Goal: Task Accomplishment & Management: Use online tool/utility

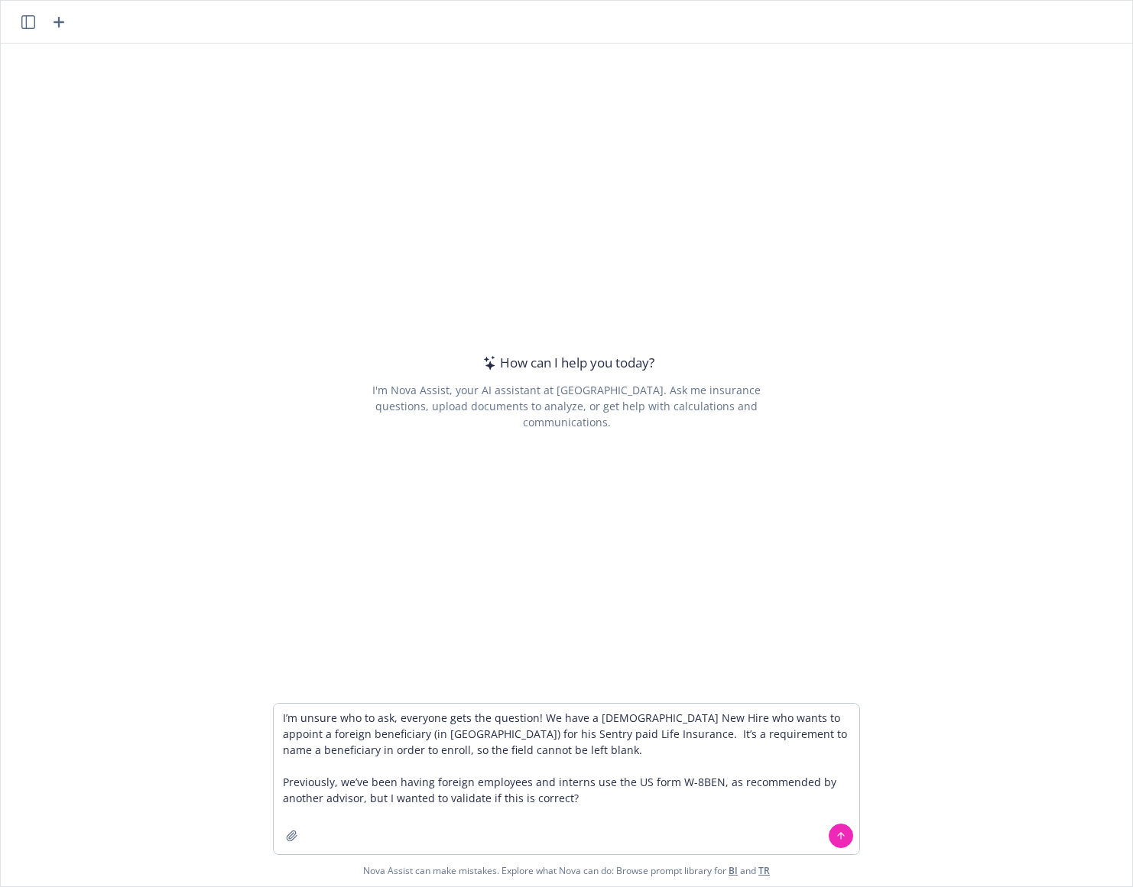
type textarea "I’m unsure who to ask, everyone gets the question! We have a [DEMOGRAPHIC_DATA]…"
click at [829, 830] on button at bounding box center [840, 836] width 24 height 24
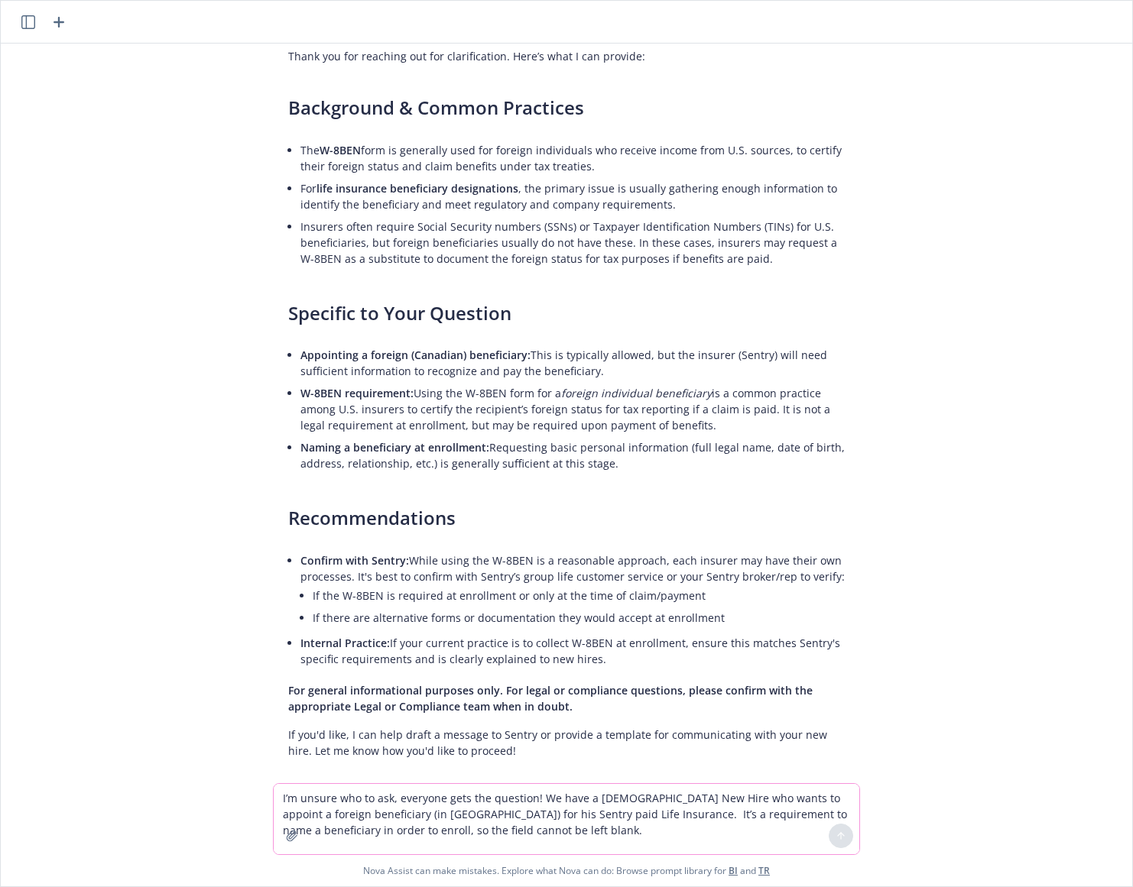
scroll to position [154, 0]
click at [413, 809] on textarea "I’m unsure who to ask, everyone gets the question! We have a [DEMOGRAPHIC_DATA]…" at bounding box center [566, 819] width 585 height 70
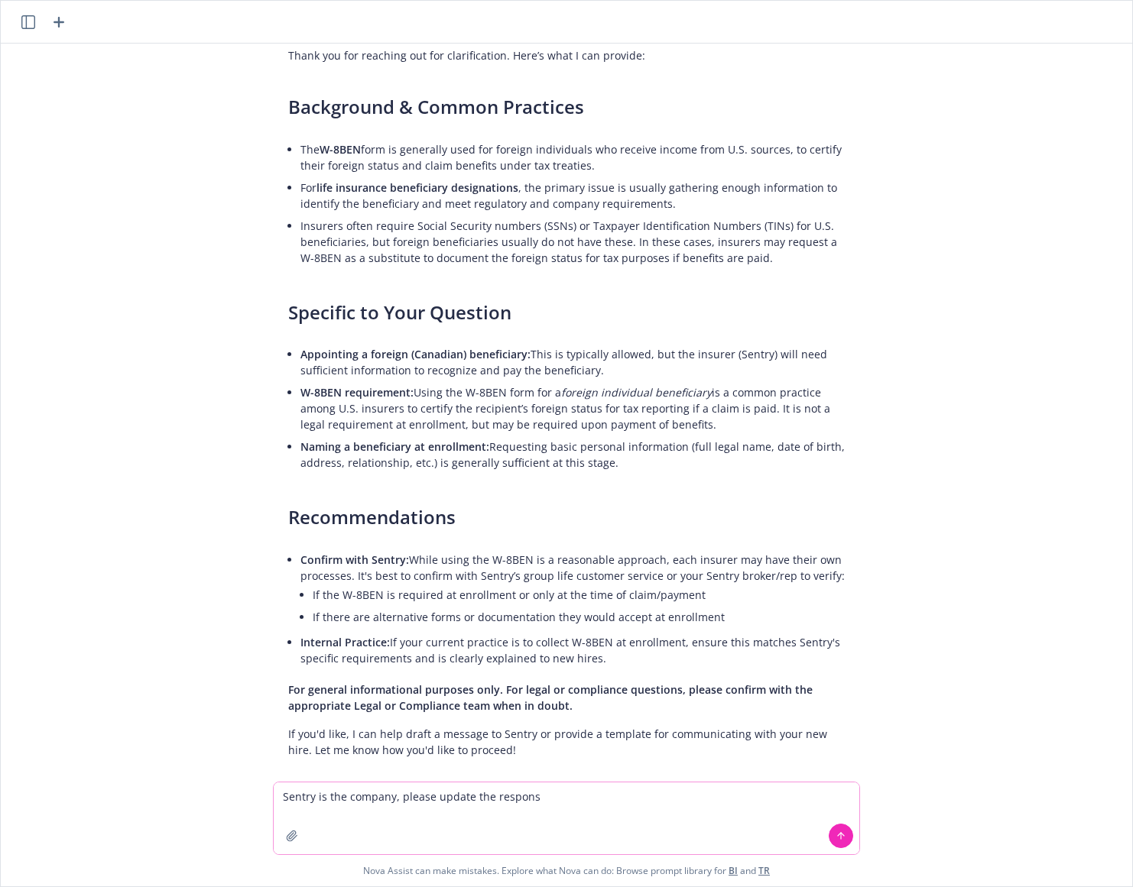
type textarea "Sentry is the company, please update the response"
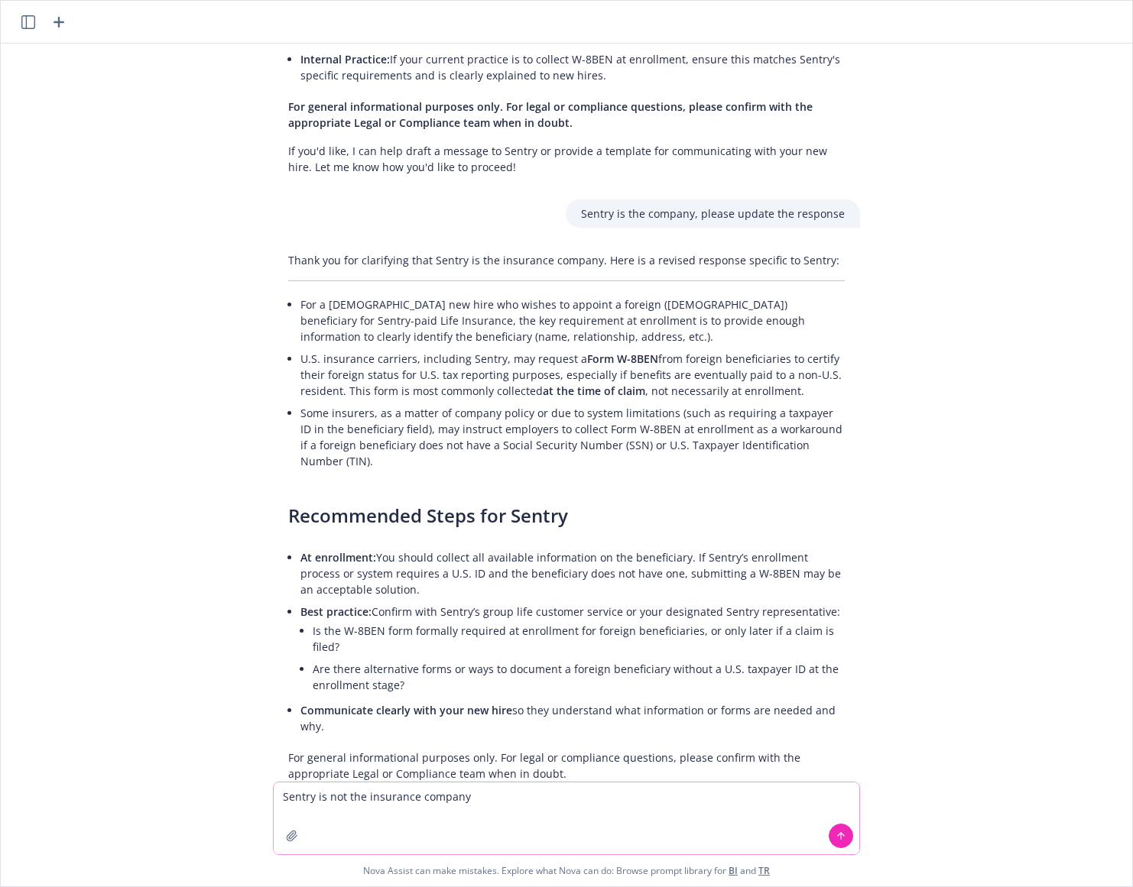
scroll to position [790, 0]
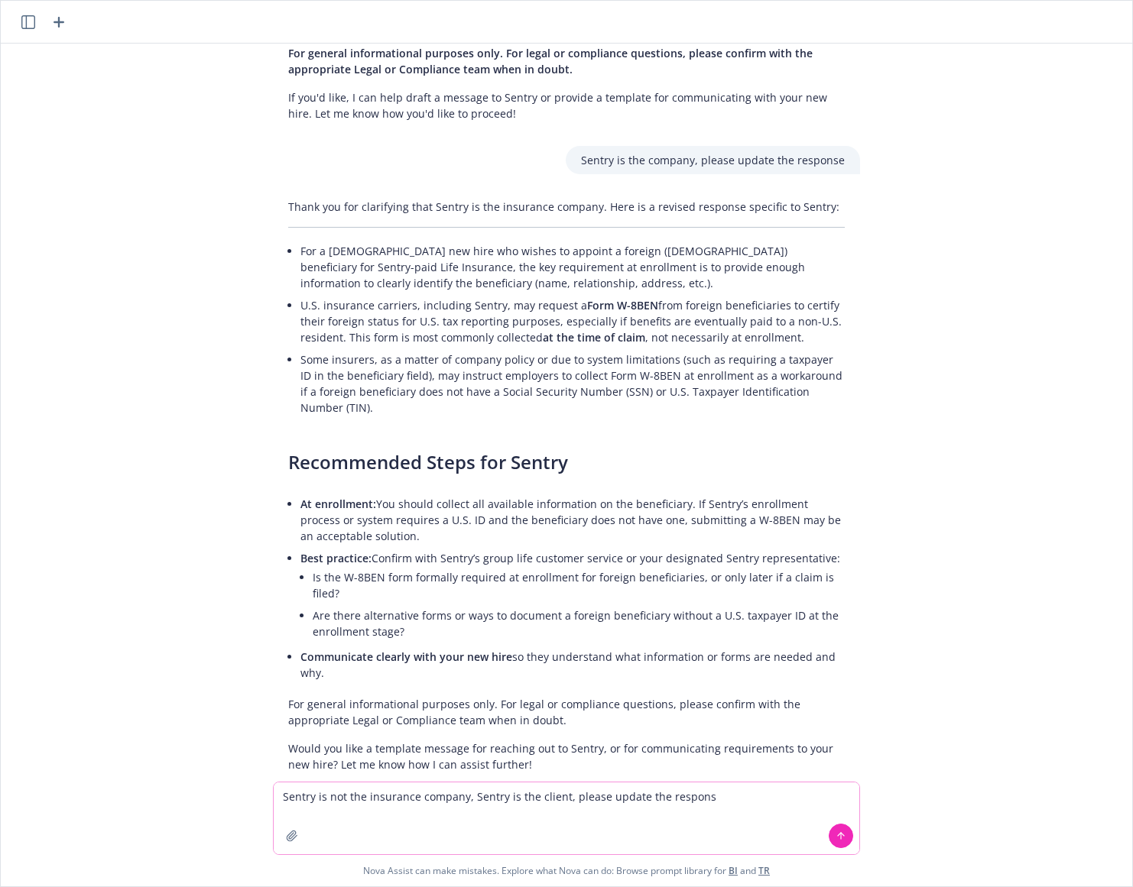
type textarea "Sentry is not the insurance company, Sentry is the client, please update the re…"
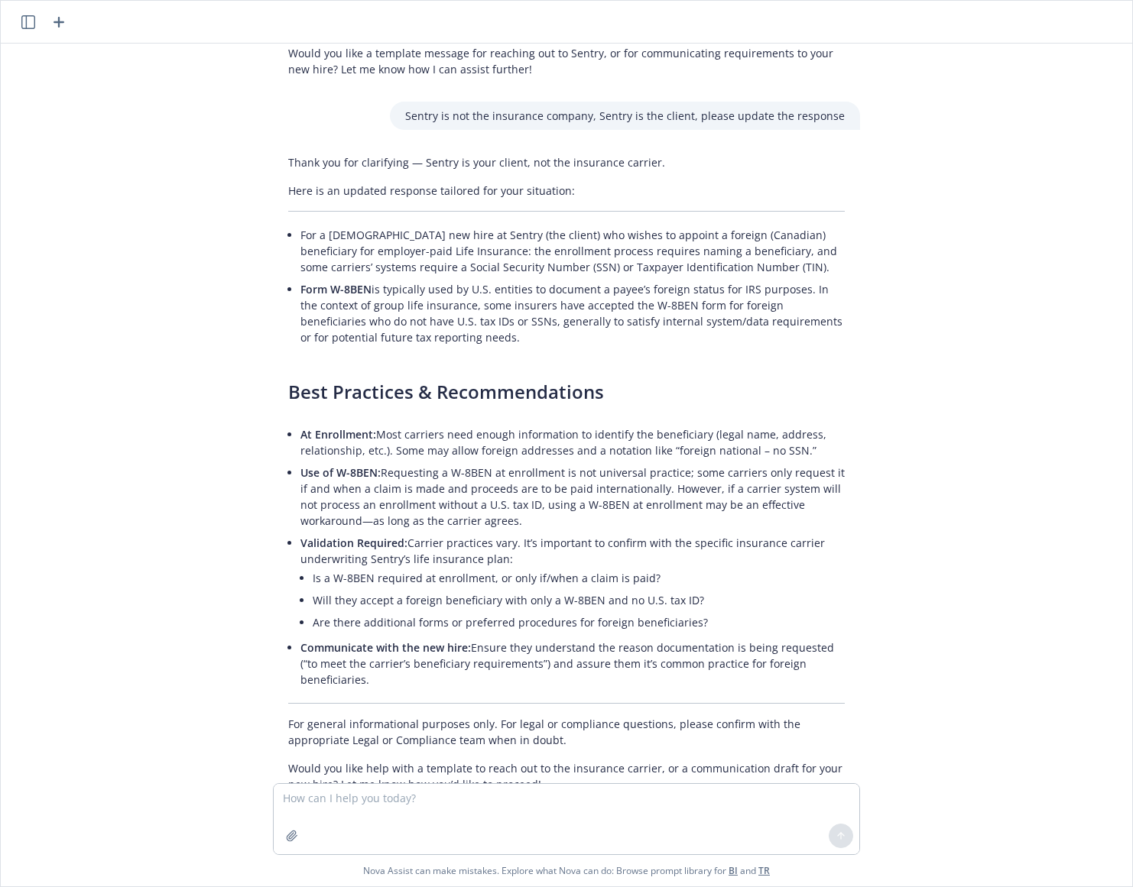
scroll to position [1487, 0]
drag, startPoint x: 997, startPoint y: 400, endPoint x: 999, endPoint y: 449, distance: 48.2
click at [997, 402] on div "I’m unsure who to ask, everyone gets the question! We have a Canadian New Hire …" at bounding box center [566, 414] width 1131 height 740
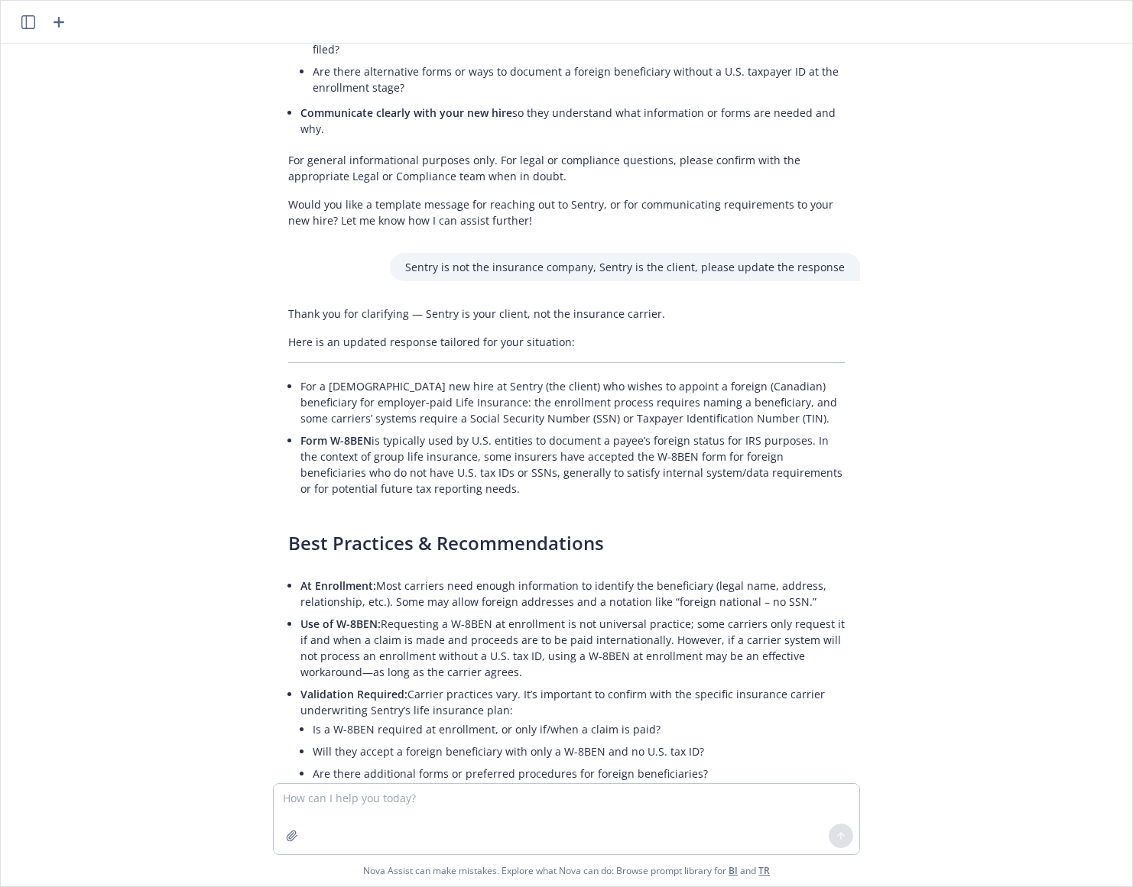
click at [697, 432] on li "Form W-8BEN is typically used by U.S. entities to document a payee’s foreign st…" at bounding box center [572, 465] width 544 height 70
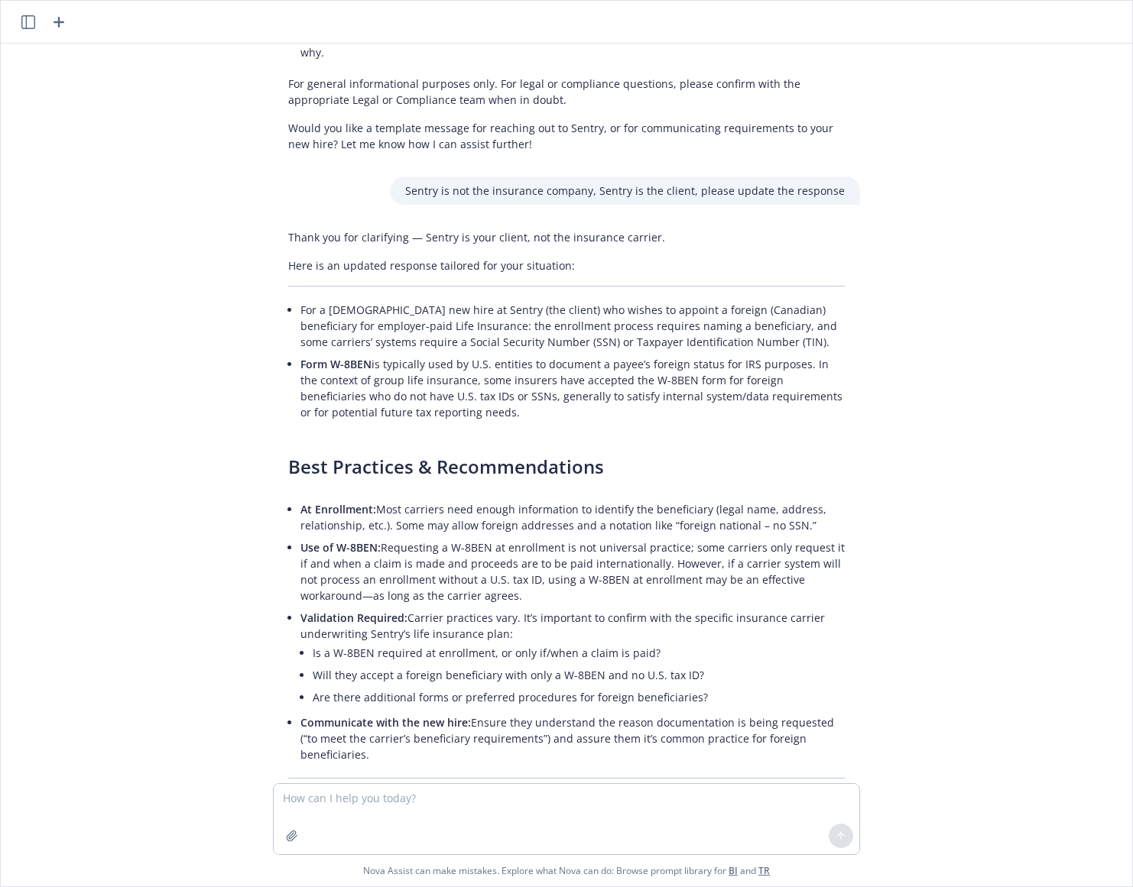
scroll to position [1487, 0]
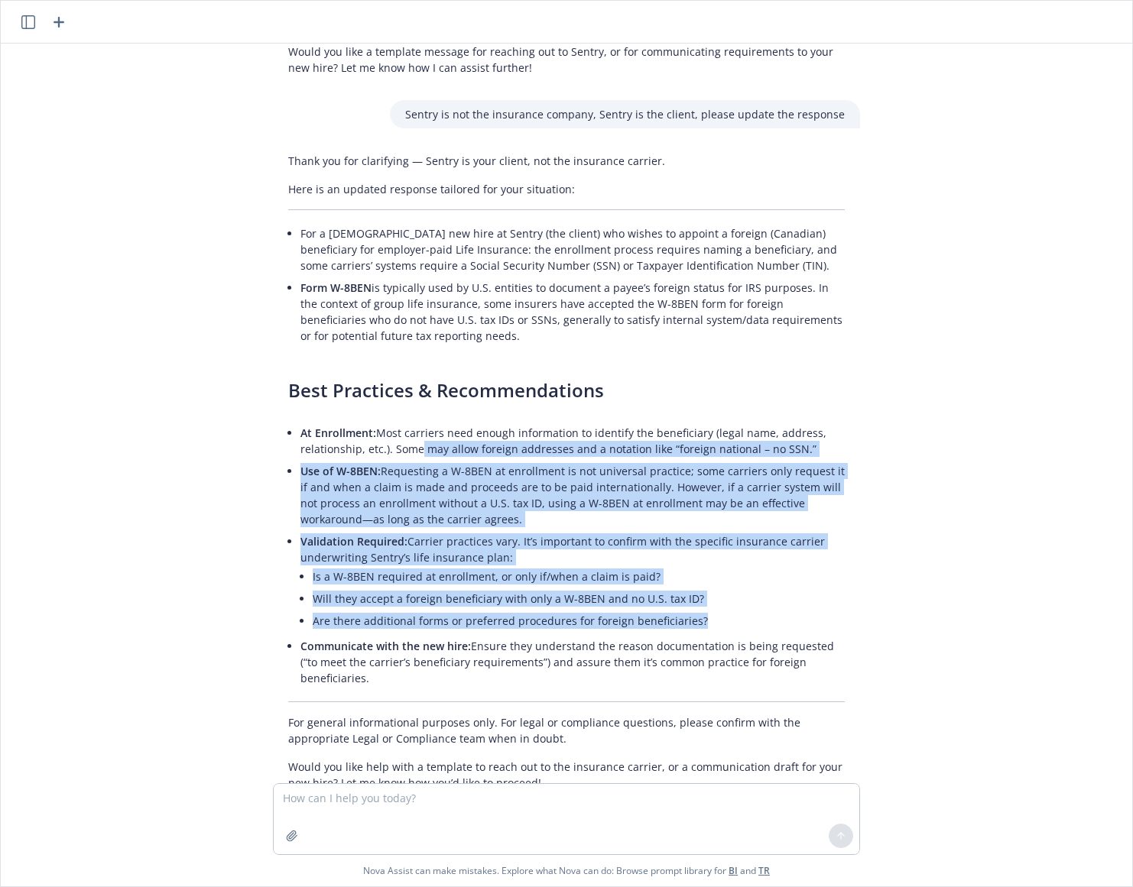
drag, startPoint x: 400, startPoint y: 409, endPoint x: 492, endPoint y: 595, distance: 207.8
click at [489, 600] on ul "At Enrollment: Most carriers need enough information to identify the beneficiar…" at bounding box center [572, 555] width 544 height 267
click at [493, 610] on li "Are there additional forms or preferred procedures for foreign beneficiaries?" at bounding box center [579, 621] width 532 height 22
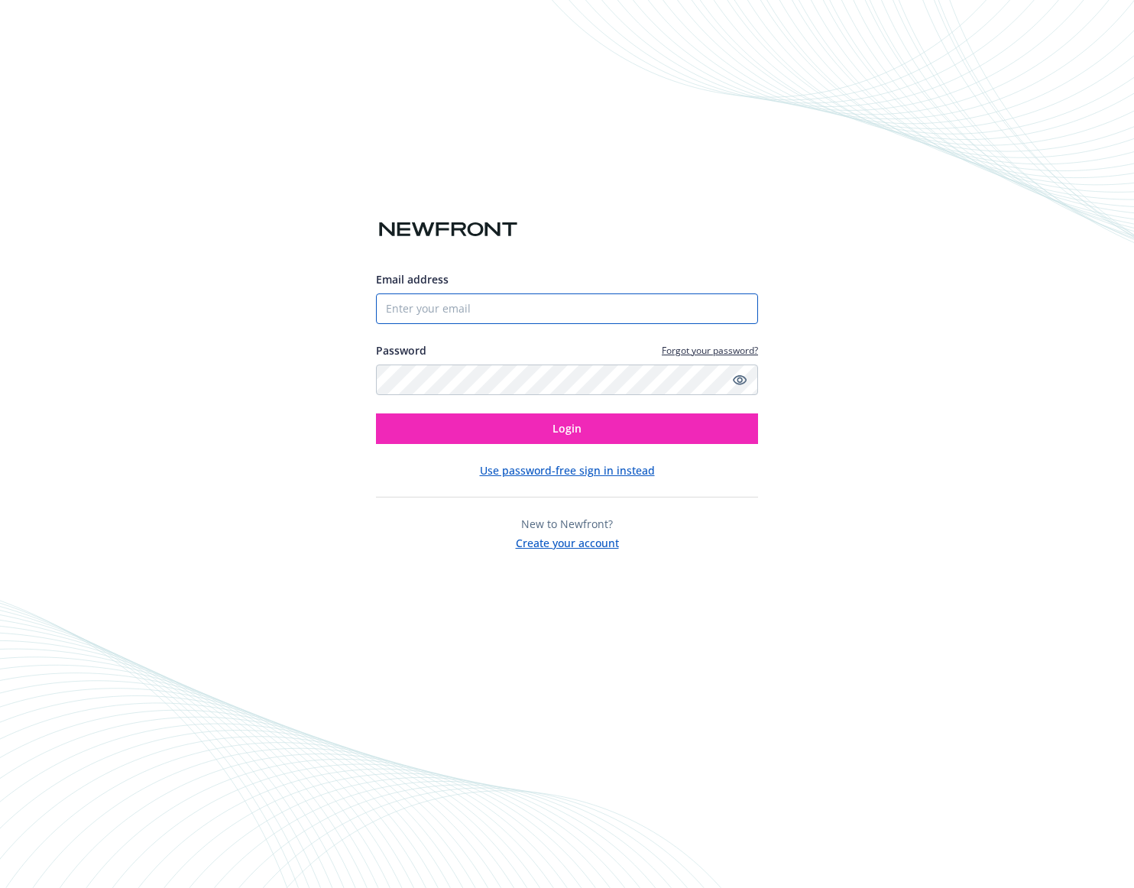
type input "[PERSON_NAME][EMAIL_ADDRESS][DOMAIN_NAME]"
click at [138, 70] on div "Email address [PERSON_NAME][EMAIL_ADDRESS][DOMAIN_NAME] Password Forgot your pa…" at bounding box center [567, 444] width 1134 height 888
click at [123, 77] on div "Email address [PERSON_NAME][EMAIL_ADDRESS][DOMAIN_NAME] Password Forgot your pa…" at bounding box center [567, 444] width 1134 height 888
click at [281, 63] on div "Email address [PERSON_NAME][EMAIL_ADDRESS][DOMAIN_NAME] Password Forgot your pa…" at bounding box center [567, 444] width 1134 height 888
